Goal: Task Accomplishment & Management: Manage account settings

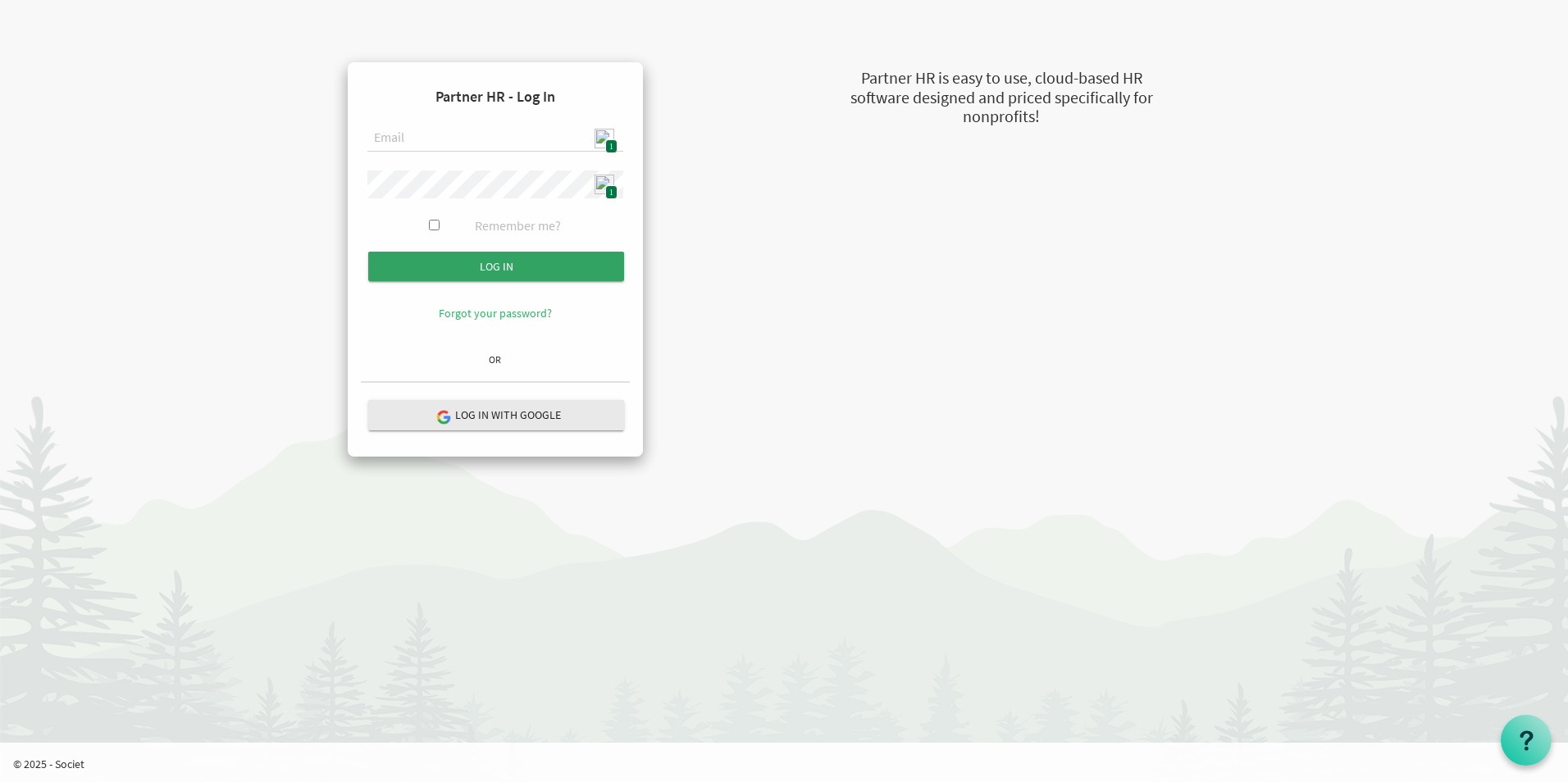
type input "[EMAIL_ADDRESS][DOMAIN_NAME]"
click at [505, 265] on input "submit" at bounding box center [496, 266] width 256 height 29
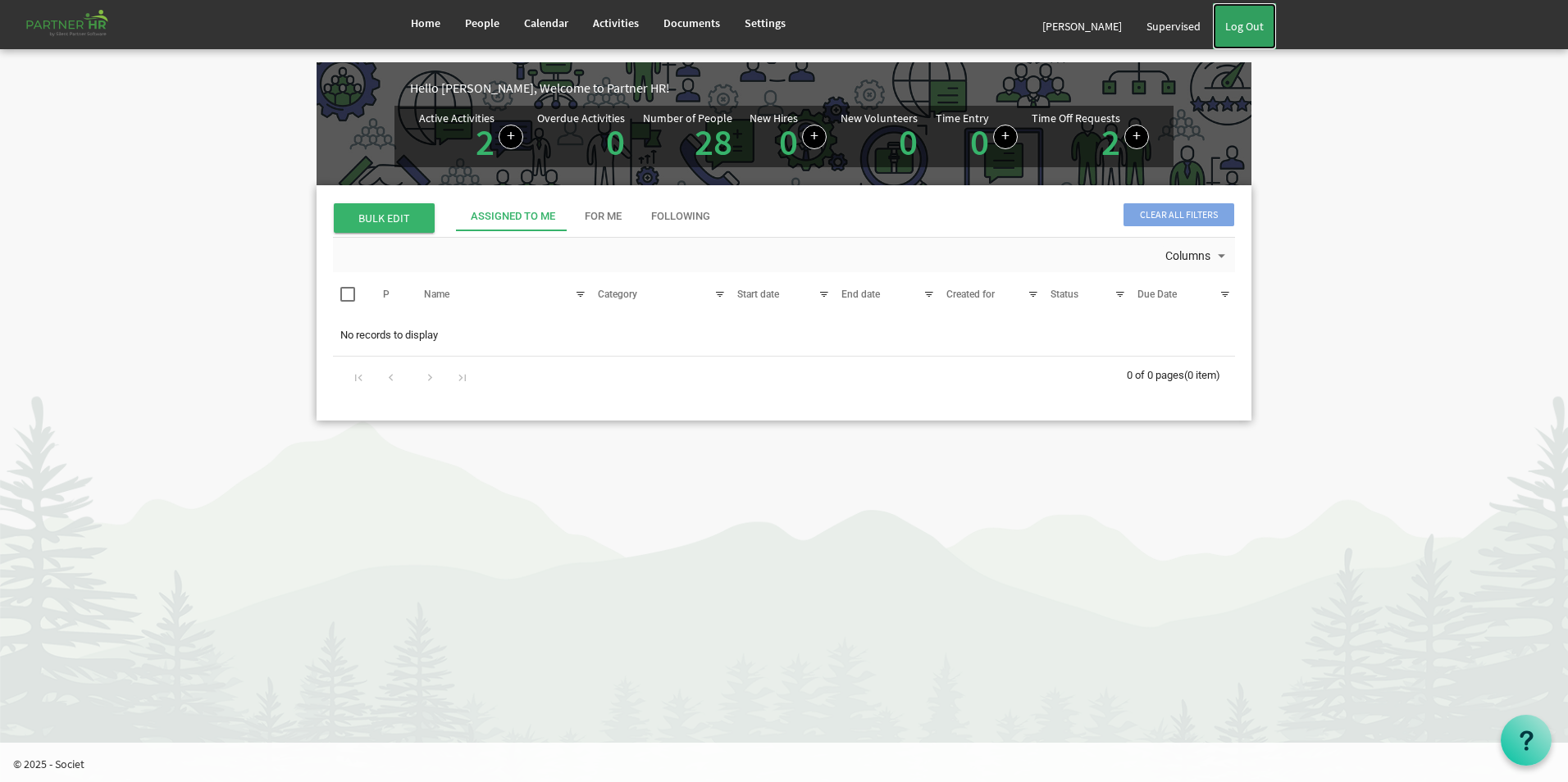
click at [1232, 35] on link "Log Out" at bounding box center [1244, 27] width 63 height 46
